Goal: Use online tool/utility: Utilize a website feature to perform a specific function

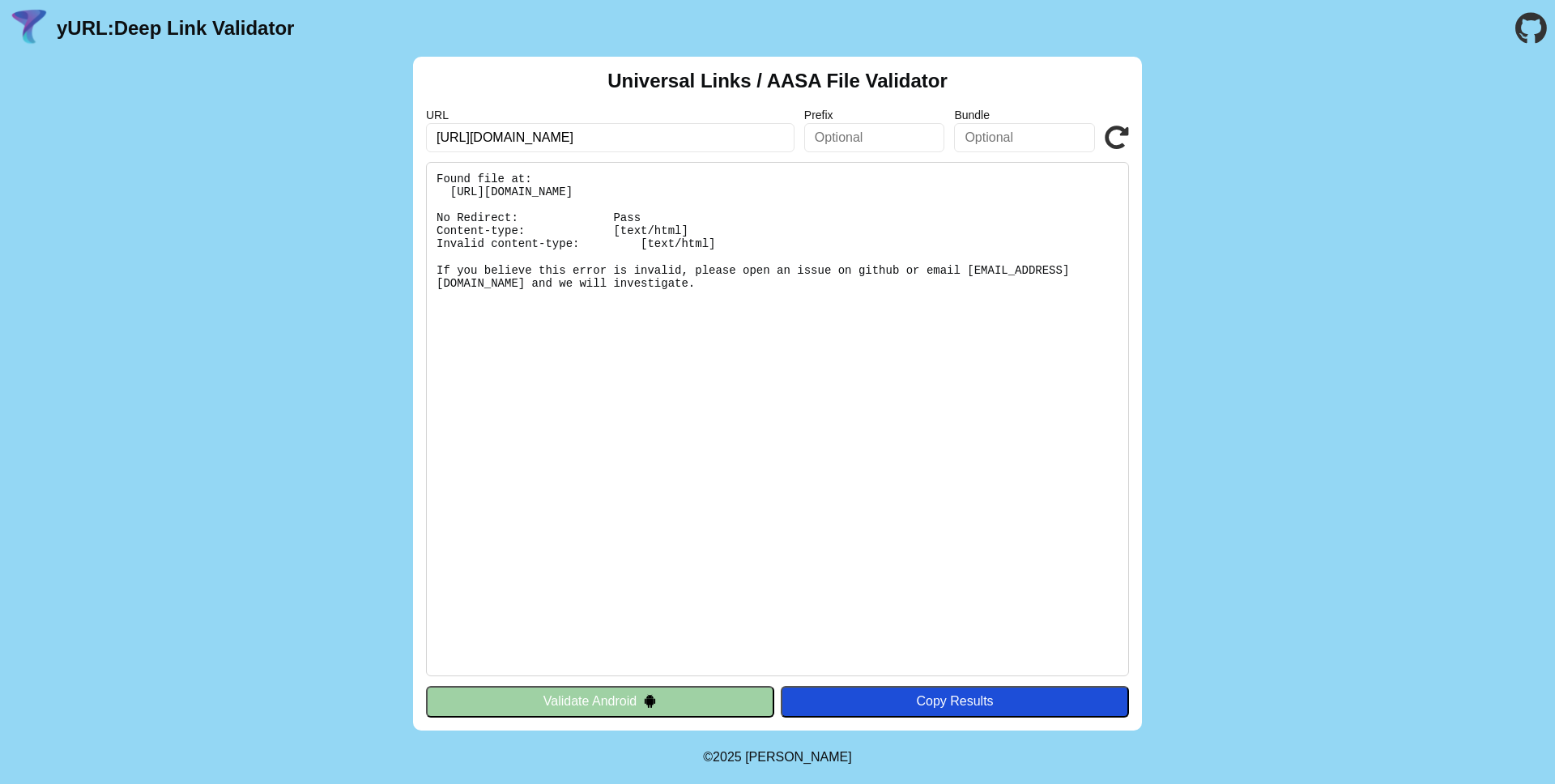
click at [639, 131] on input "[URL][DOMAIN_NAME]" at bounding box center [610, 138] width 369 height 29
type input "[URL][DOMAIN_NAME]"
click at [1110, 140] on icon at bounding box center [1117, 138] width 24 height 24
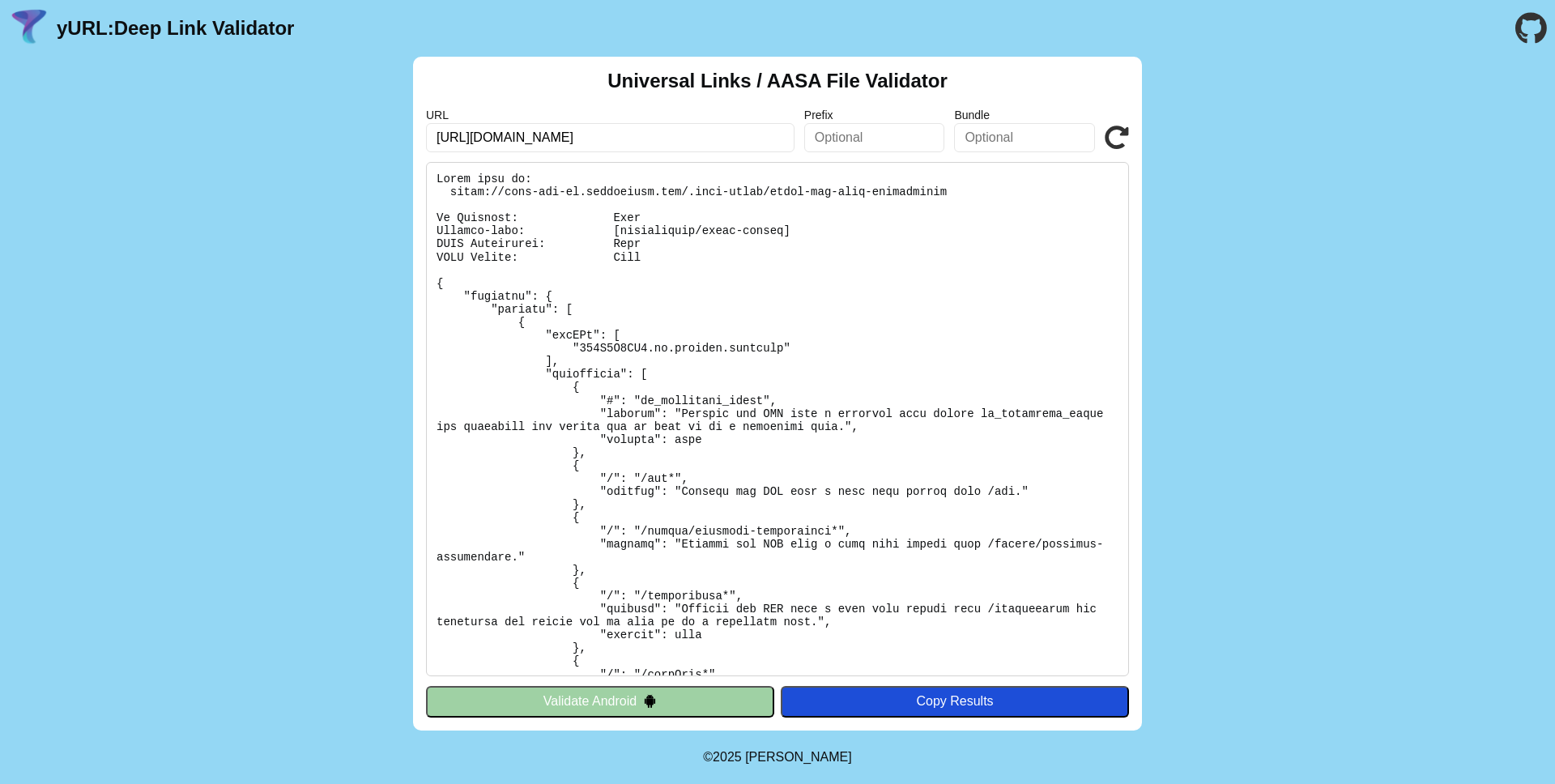
click at [1119, 141] on icon at bounding box center [1117, 138] width 24 height 24
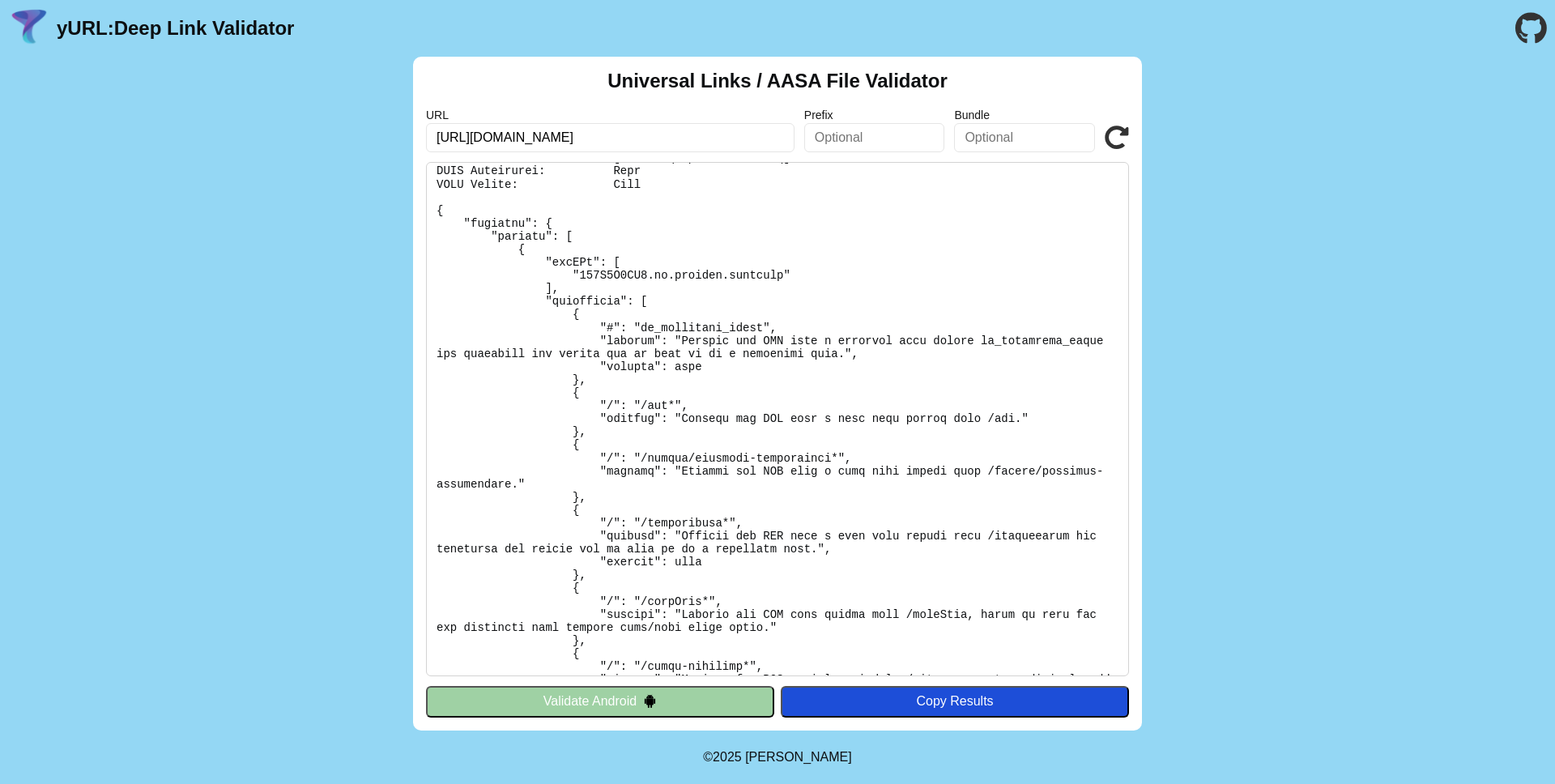
scroll to position [72, 0]
